Goal: Task Accomplishment & Management: Use online tool/utility

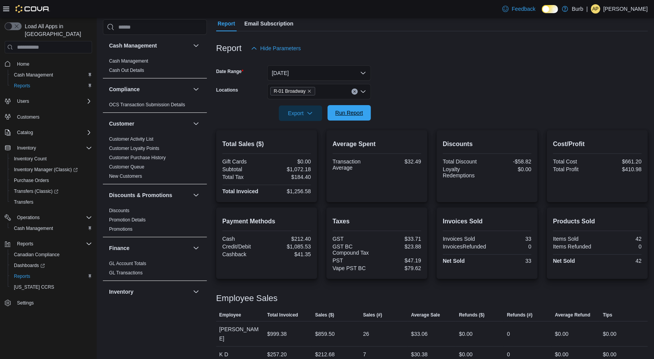
scroll to position [72, 0]
click at [357, 118] on span "Run Report" at bounding box center [349, 112] width 34 height 15
click at [354, 88] on div "R-01 Broadway" at bounding box center [319, 91] width 104 height 15
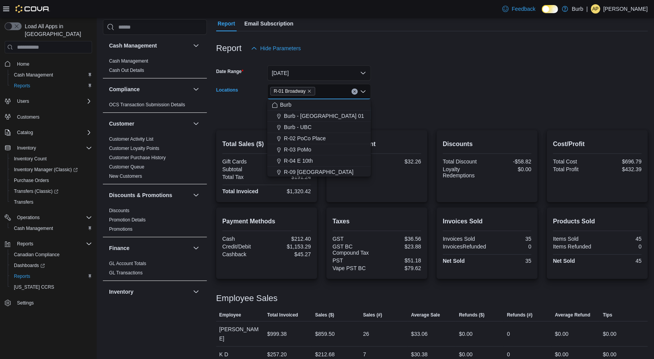
click at [354, 91] on icon "Clear input" at bounding box center [354, 92] width 2 height 2
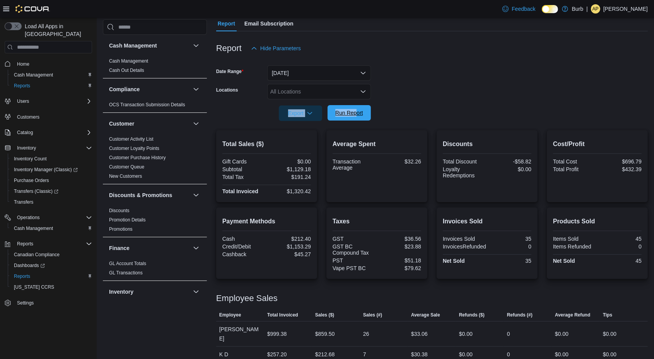
drag, startPoint x: 416, startPoint y: 94, endPoint x: 355, endPoint y: 109, distance: 63.0
click at [355, 109] on form "Date Range [DATE] Locations All Locations Export Run Report" at bounding box center [431, 88] width 431 height 65
click at [355, 109] on span "Run Report" at bounding box center [349, 112] width 34 height 15
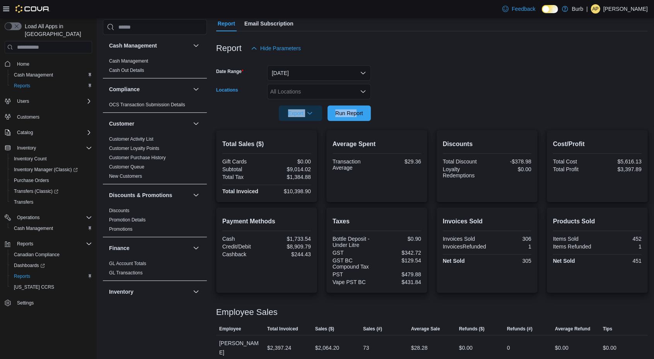
click at [363, 90] on icon "Open list of options" at bounding box center [363, 92] width 6 height 6
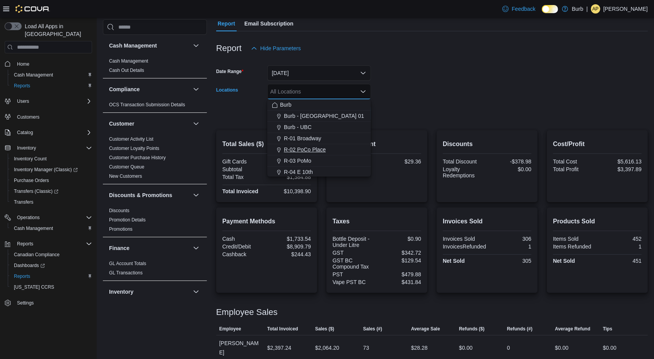
click at [314, 149] on span "R-02 PoCo Place" at bounding box center [305, 150] width 42 height 8
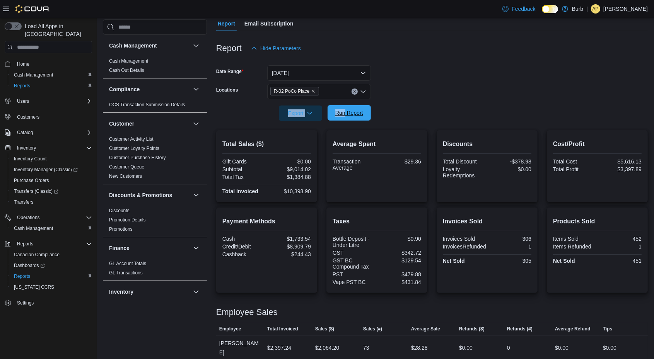
drag, startPoint x: 437, startPoint y: 99, endPoint x: 345, endPoint y: 112, distance: 93.4
click at [345, 112] on form "Date Range [DATE] Locations R-02 PoCo Place Export Run Report" at bounding box center [431, 88] width 431 height 65
click at [345, 112] on span "Run Report" at bounding box center [349, 113] width 28 height 8
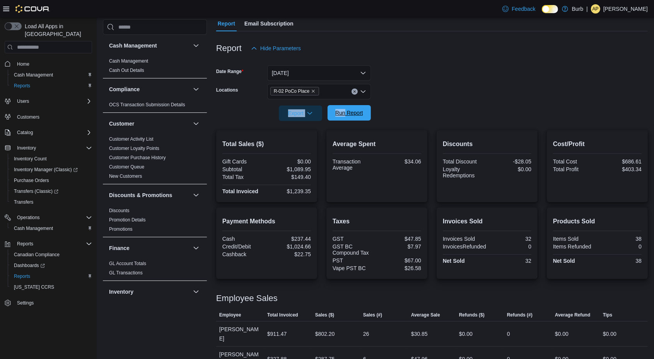
click at [344, 113] on span "Run Report" at bounding box center [349, 113] width 28 height 8
